Goal: Task Accomplishment & Management: Complete application form

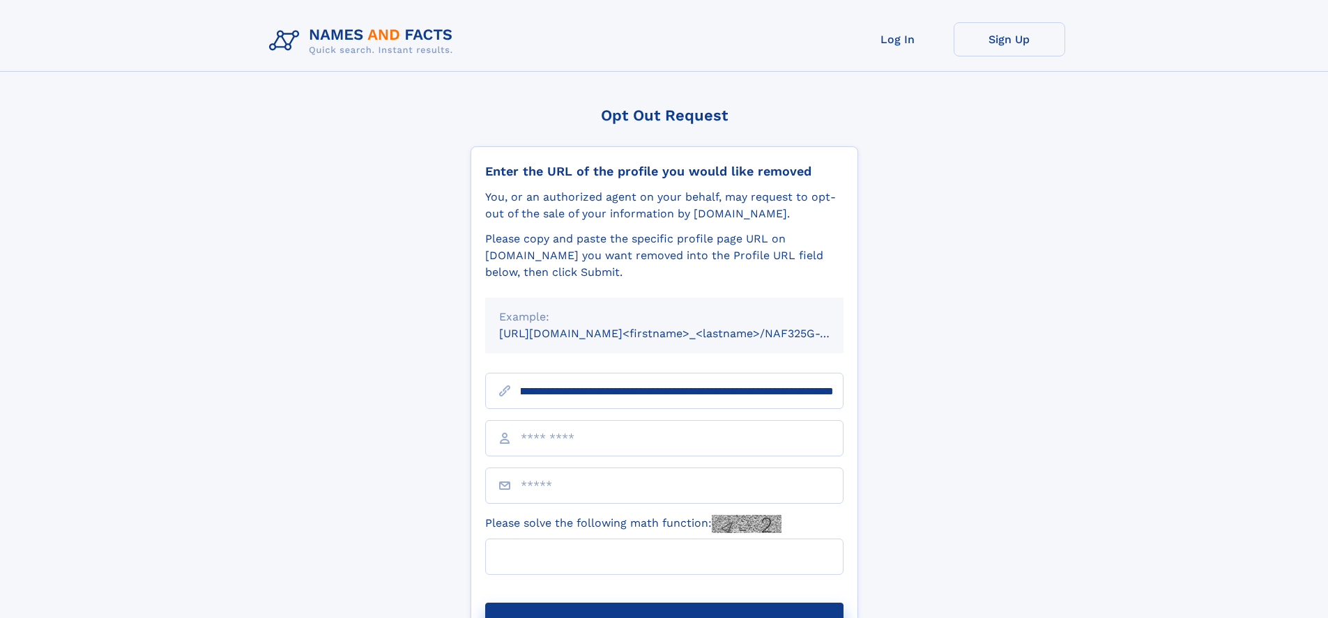
scroll to position [0, 162]
type input "**********"
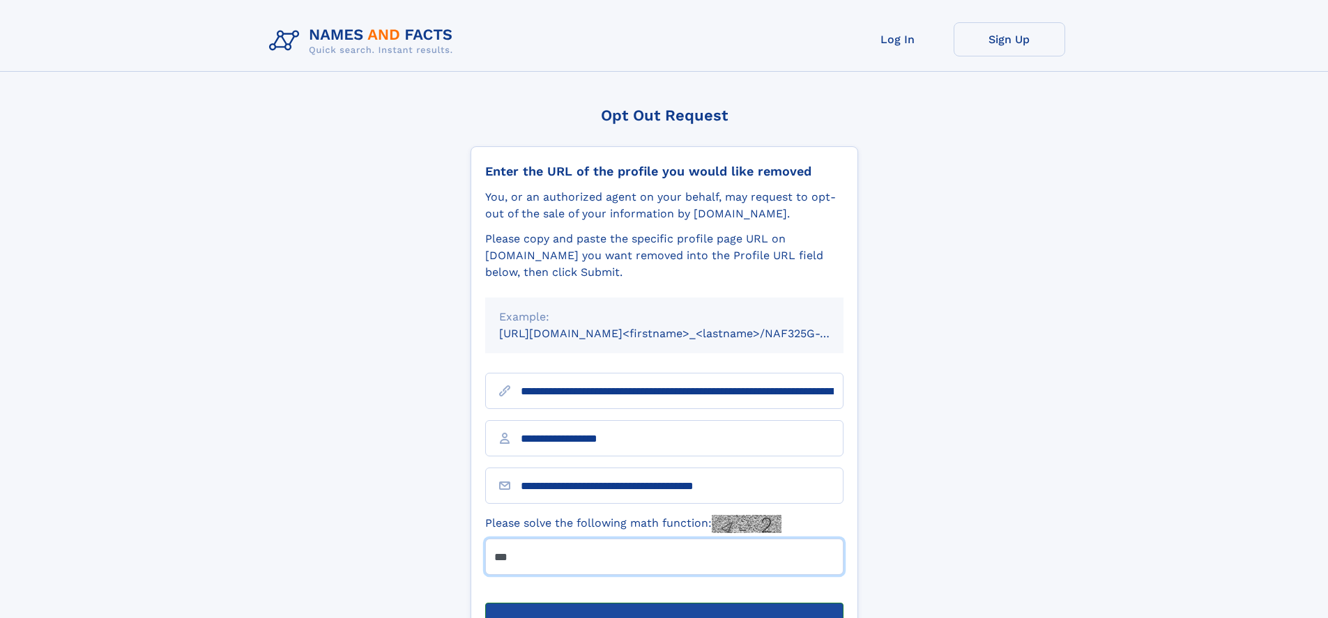
type input "***"
click at [664, 603] on button "Submit Opt Out Request" at bounding box center [664, 625] width 358 height 45
